Goal: Transaction & Acquisition: Purchase product/service

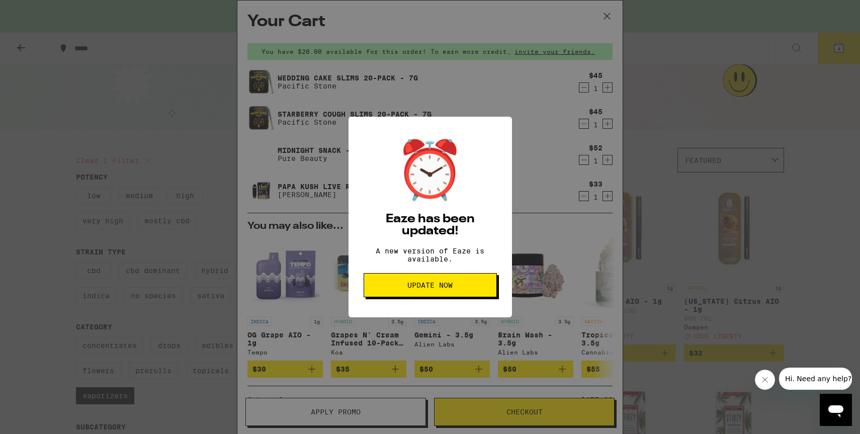
click at [422, 288] on span "Update Now" at bounding box center [429, 284] width 45 height 7
